Goal: Check status: Check status

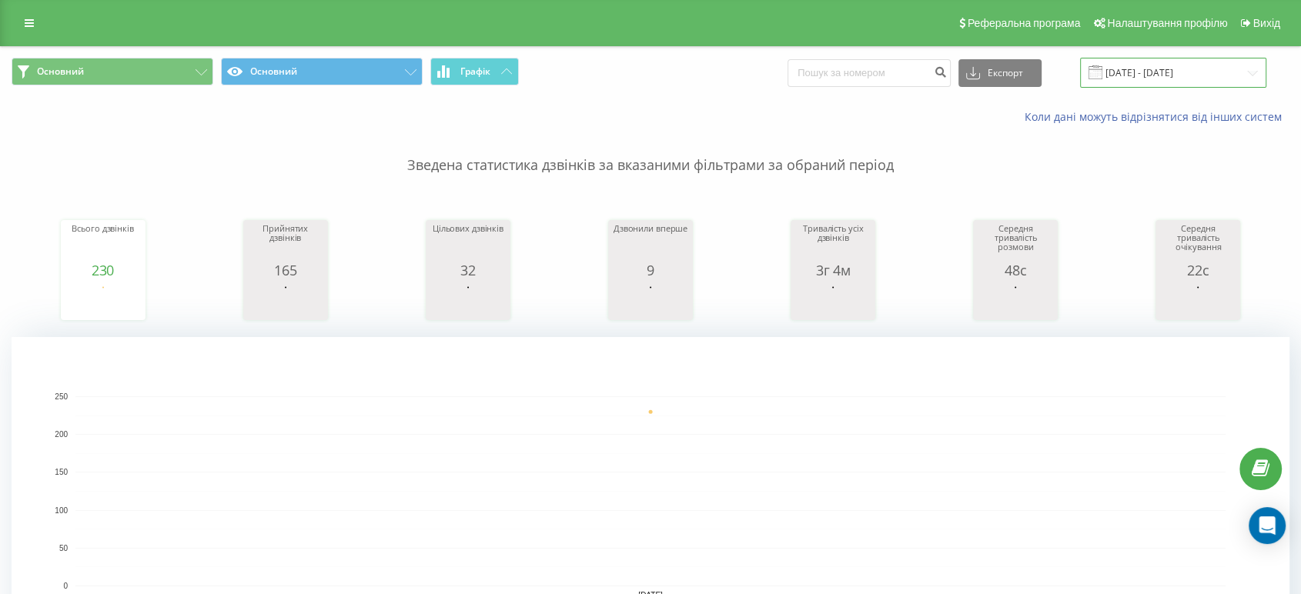
click at [1248, 68] on input "18.08.2025 - 18.08.2025" at bounding box center [1173, 73] width 186 height 30
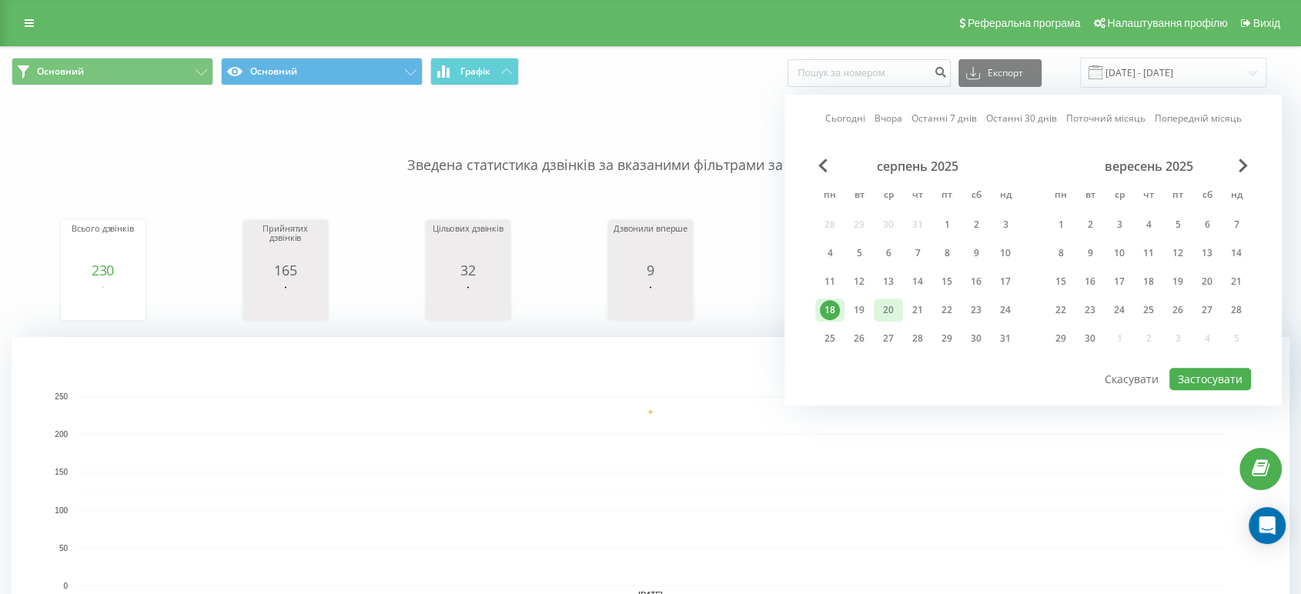
click at [888, 312] on div "20" at bounding box center [888, 310] width 20 height 20
click at [1203, 379] on button "Застосувати" at bounding box center [1210, 379] width 82 height 22
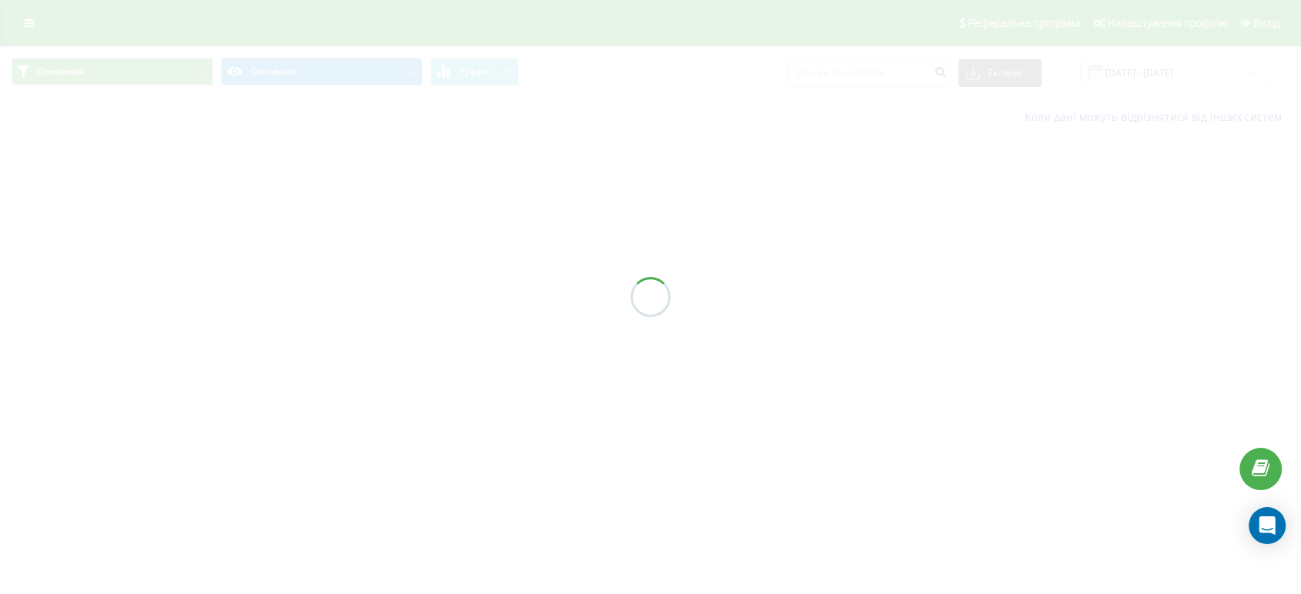
type input "20.08.2025 - 20.08.2025"
